Goal: Information Seeking & Learning: Learn about a topic

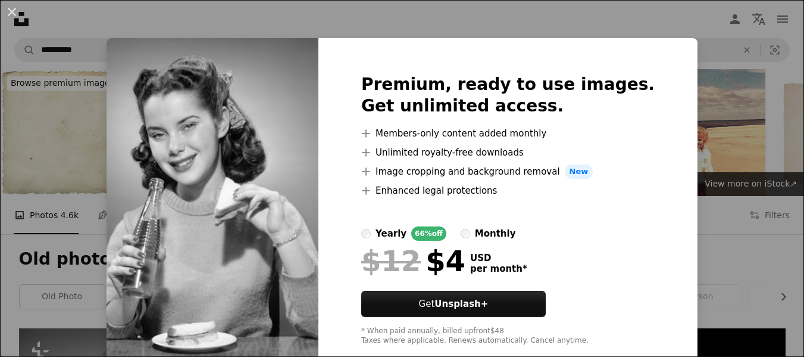
scroll to position [298, 0]
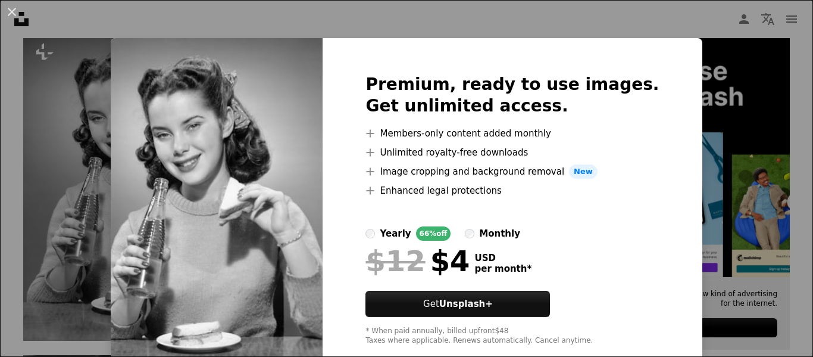
click at [723, 82] on div "An X shape Premium, ready to use images. Get unlimited access. A plus sign Memb…" at bounding box center [406, 178] width 813 height 357
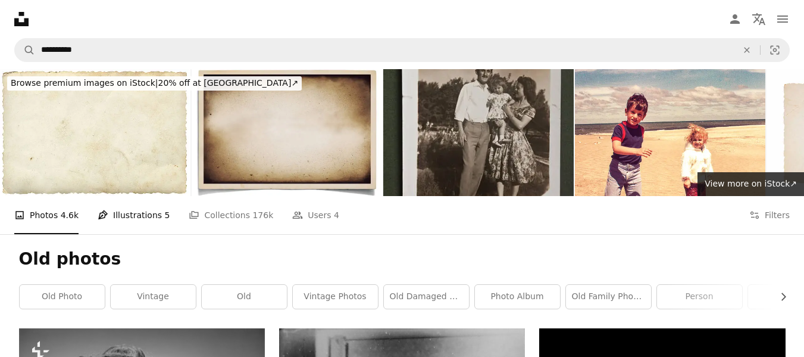
click at [137, 216] on link "Pen Tool Illustrations 5" at bounding box center [134, 215] width 72 height 38
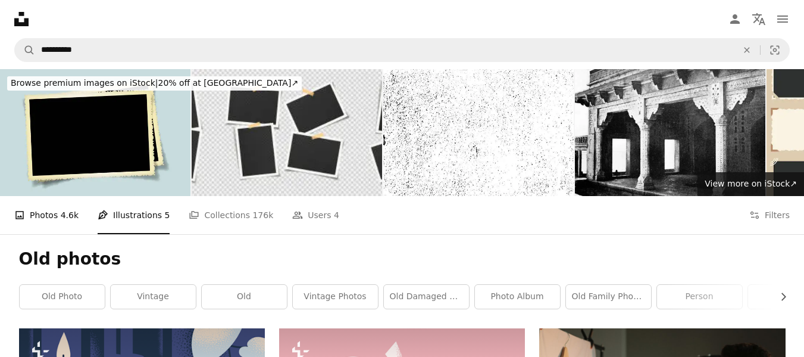
click at [61, 209] on span "4.6k" at bounding box center [70, 214] width 18 height 13
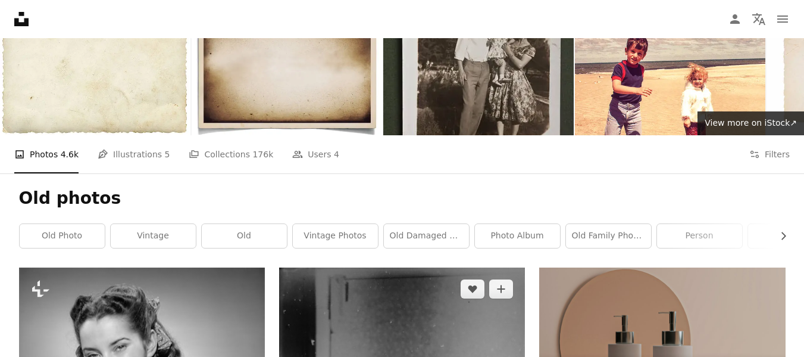
scroll to position [119, 0]
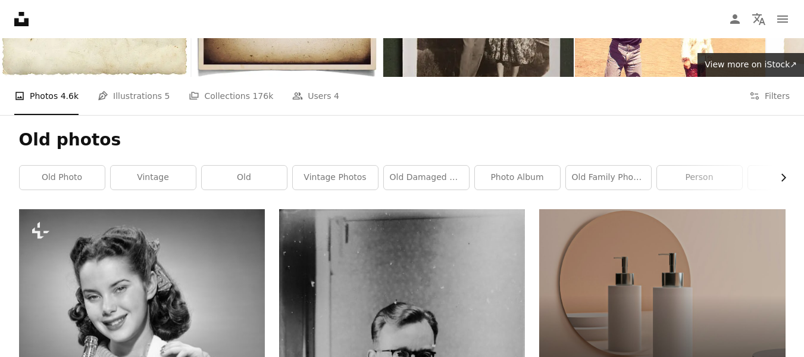
click at [780, 177] on icon "Chevron right" at bounding box center [783, 177] width 12 height 12
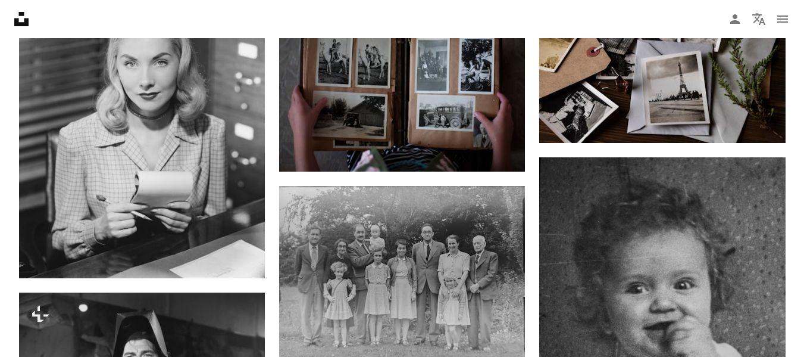
scroll to position [833, 0]
